Goal: Browse casually

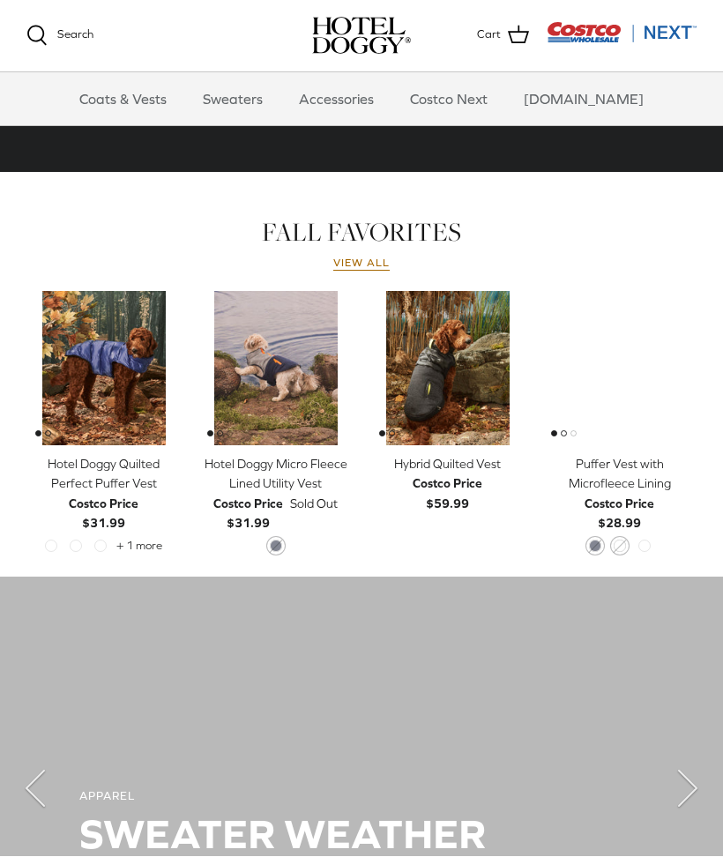
scroll to position [680, 0]
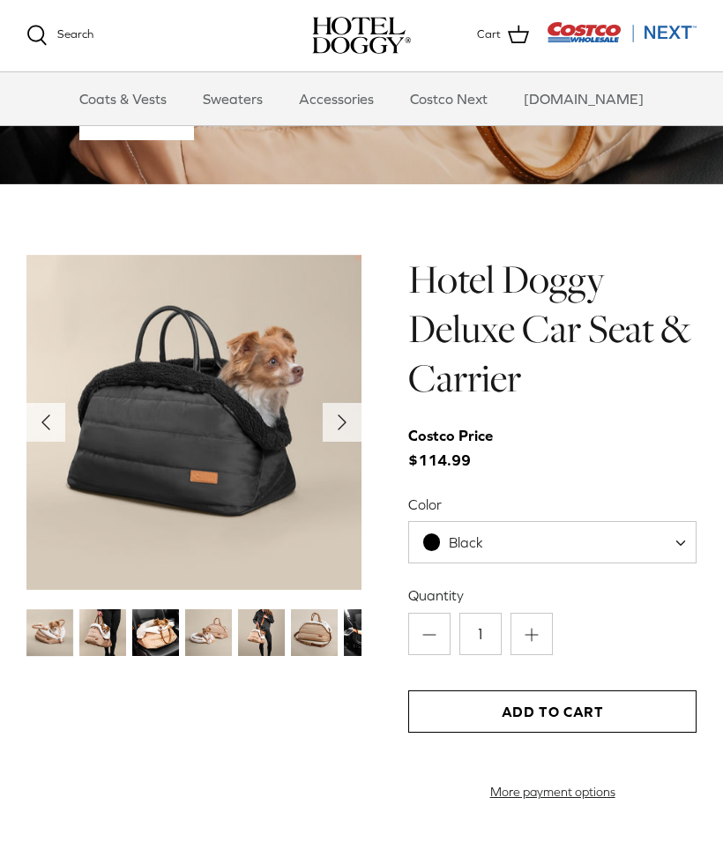
click at [678, 532] on span at bounding box center [687, 543] width 18 height 42
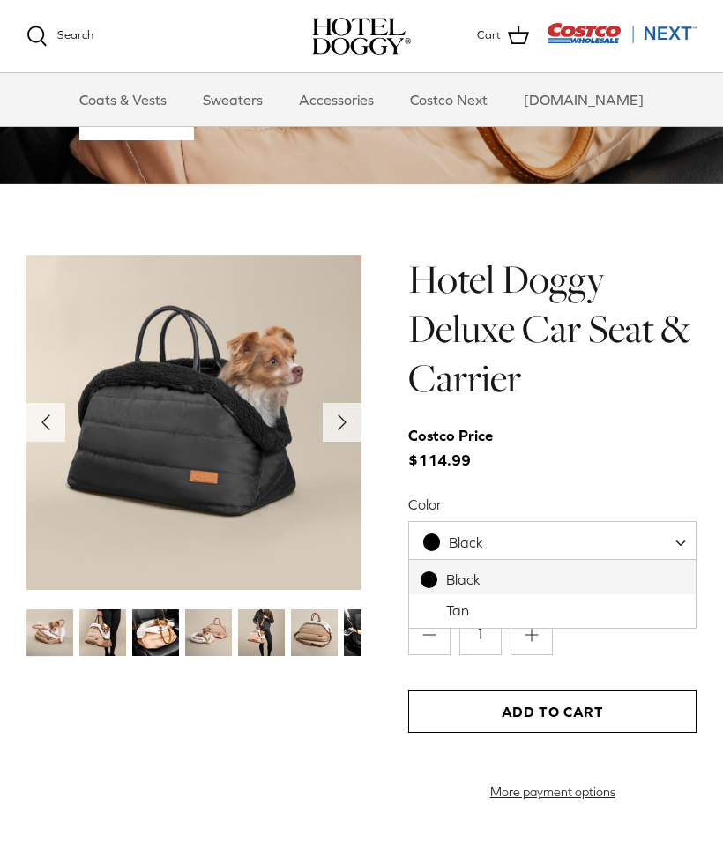
click at [682, 535] on span at bounding box center [687, 542] width 18 height 42
click at [685, 531] on span at bounding box center [687, 542] width 18 height 42
select select "Tan"
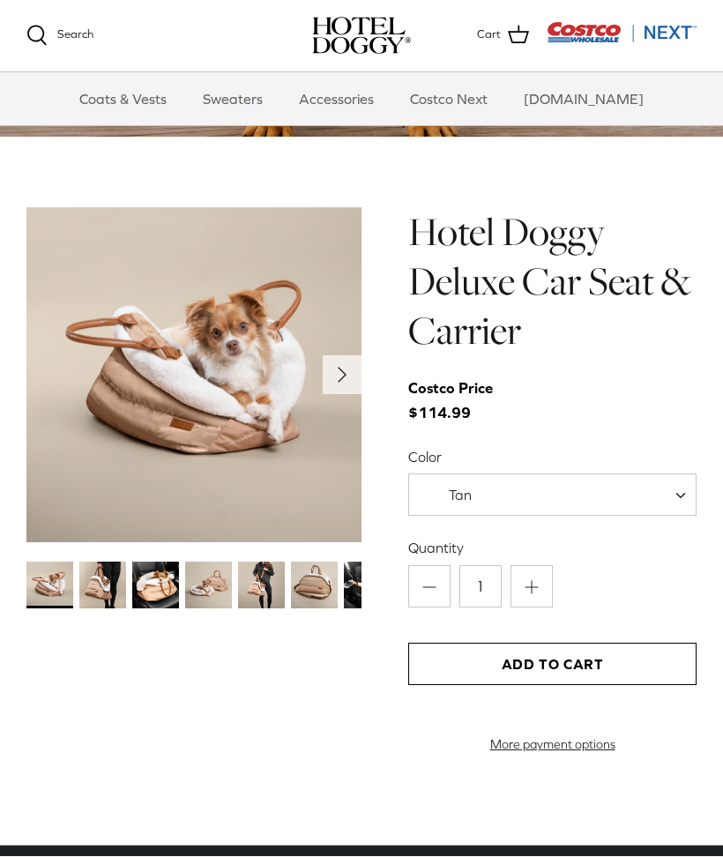
scroll to position [1542, 0]
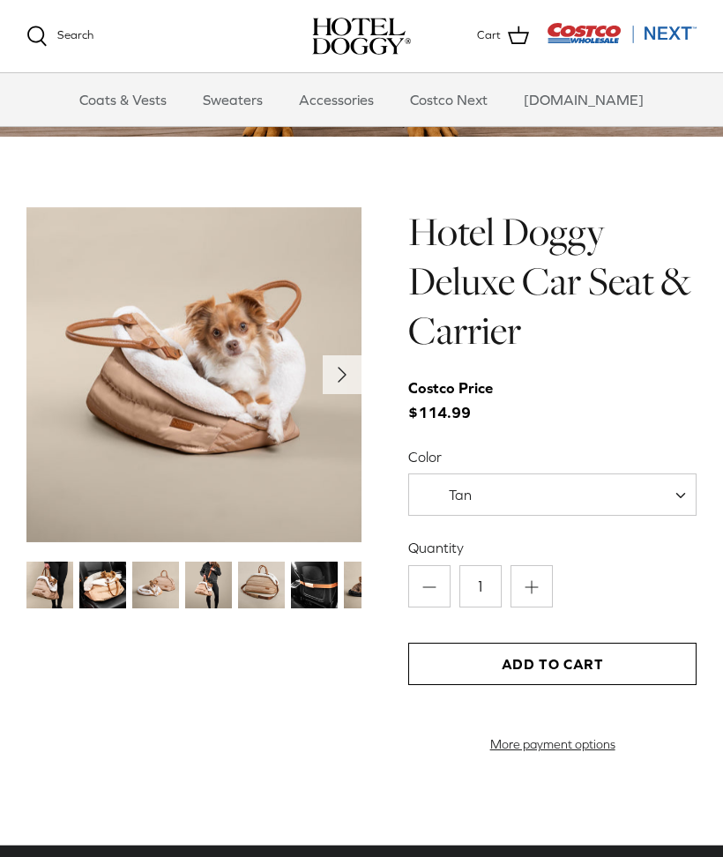
click at [322, 584] on img at bounding box center [314, 584] width 47 height 47
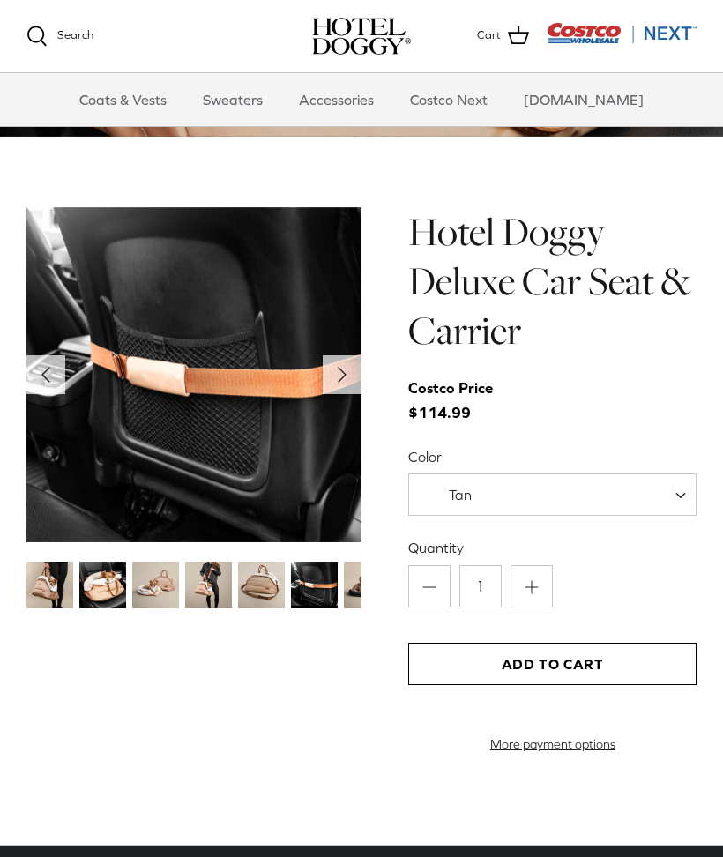
click at [345, 578] on img at bounding box center [367, 584] width 47 height 47
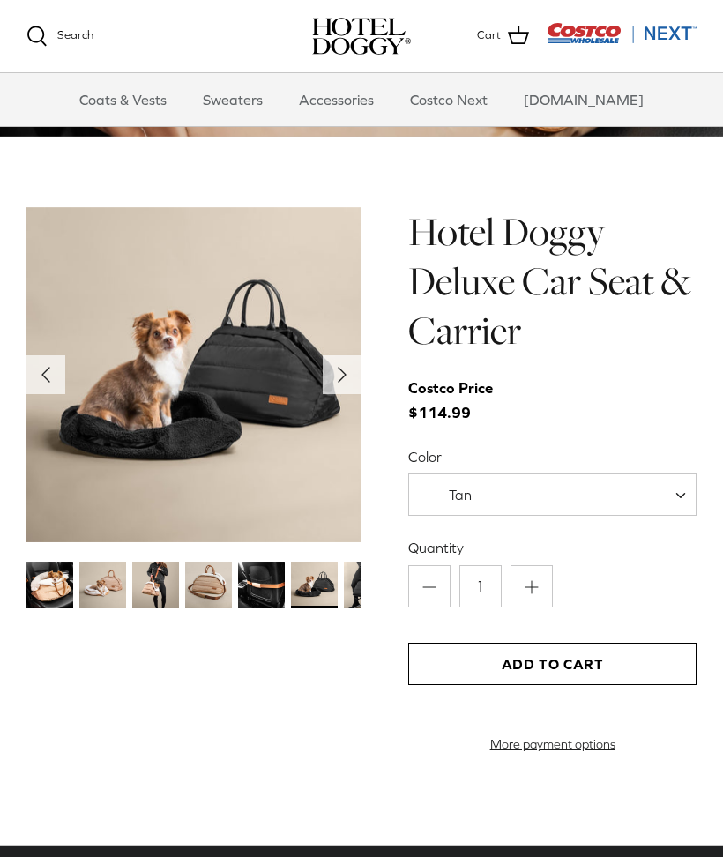
click at [204, 572] on img at bounding box center [208, 584] width 47 height 47
click at [271, 576] on img at bounding box center [261, 584] width 47 height 47
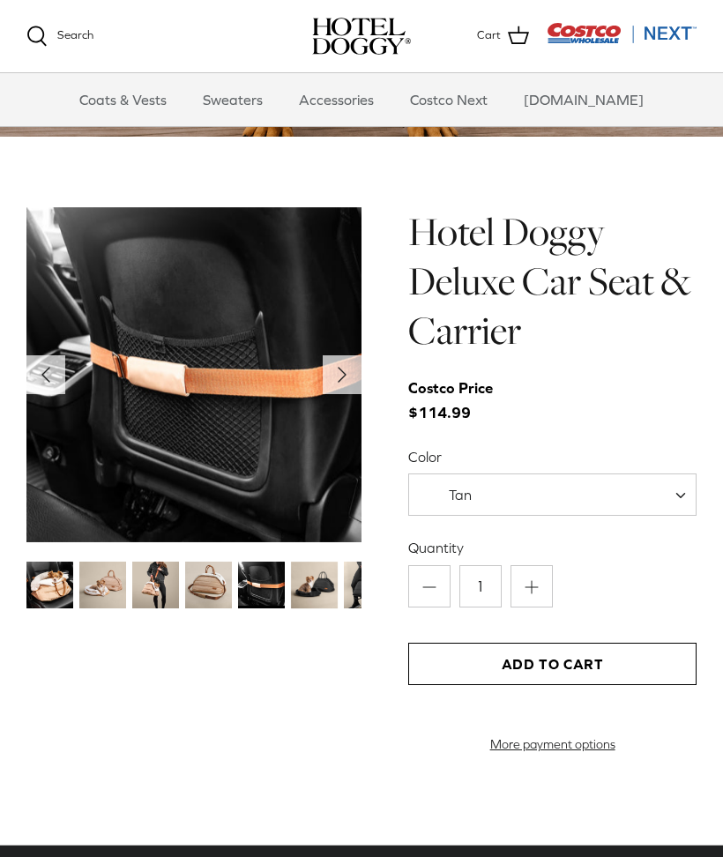
click at [205, 584] on img at bounding box center [208, 584] width 47 height 47
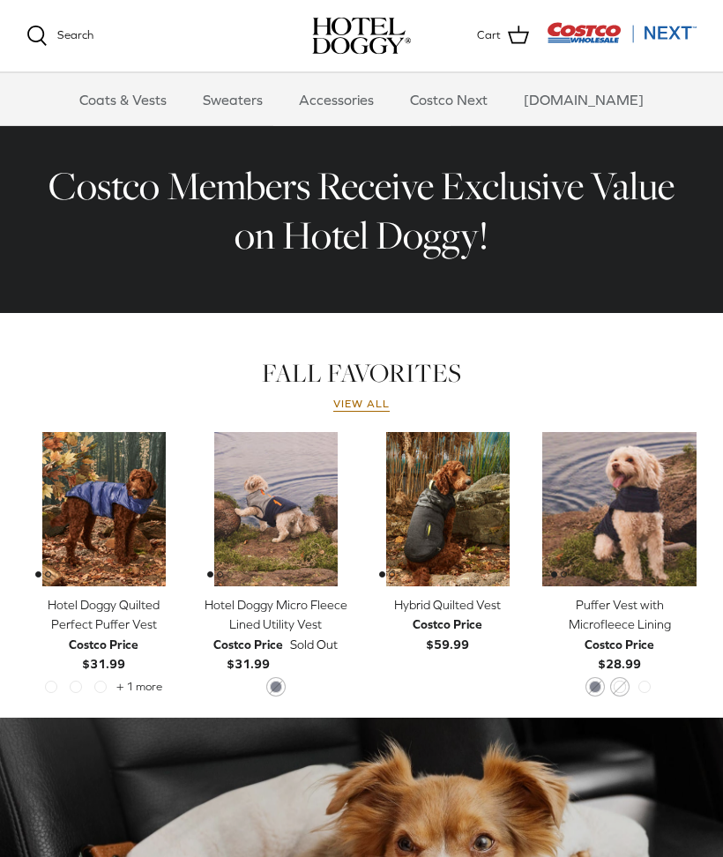
scroll to position [538, 0]
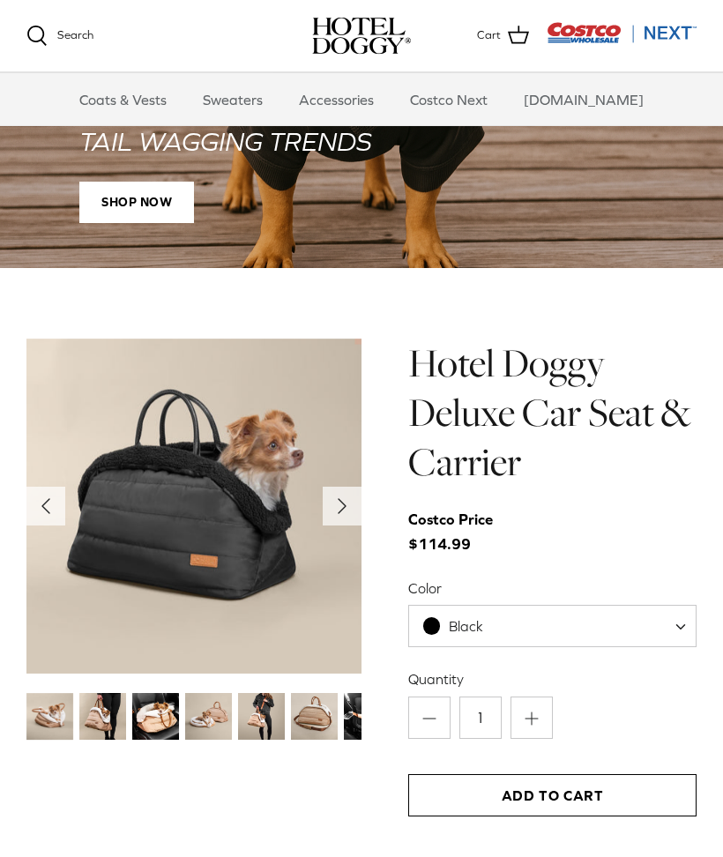
scroll to position [1394, 0]
